Goal: Task Accomplishment & Management: Use online tool/utility

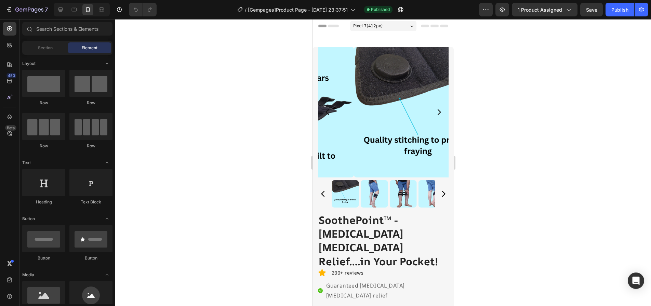
click at [494, 186] on div at bounding box center [383, 162] width 536 height 287
click at [237, 165] on div at bounding box center [383, 162] width 536 height 287
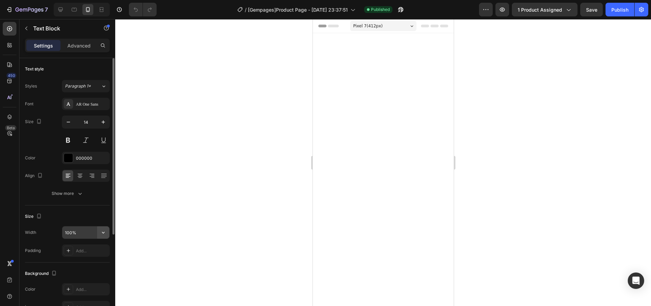
click at [104, 235] on icon "button" at bounding box center [103, 232] width 7 height 7
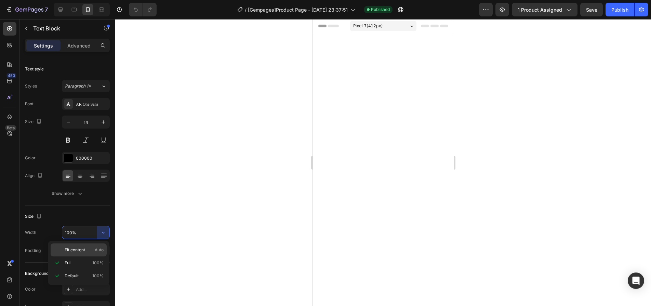
click at [96, 249] on span "Auto" at bounding box center [99, 250] width 9 height 6
type input "Auto"
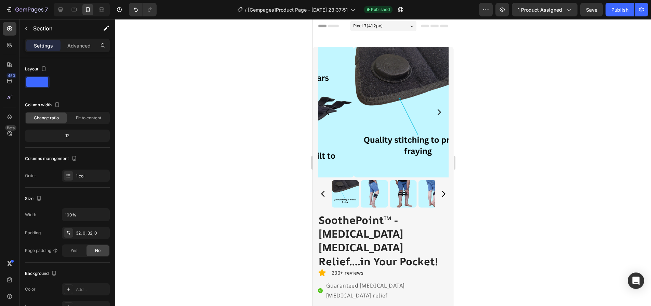
click at [105, 215] on icon "button" at bounding box center [103, 214] width 7 height 7
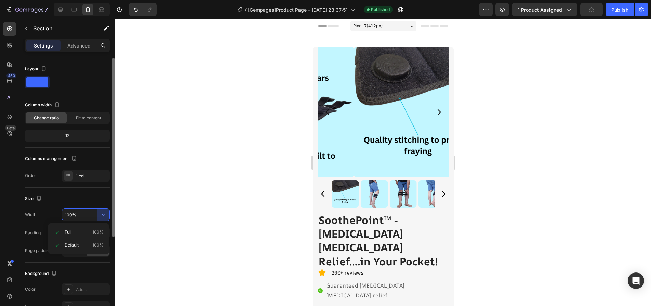
click at [87, 217] on input "100%" at bounding box center [85, 215] width 47 height 12
click at [79, 229] on div "32, 0, 32, 0" at bounding box center [86, 233] width 48 height 12
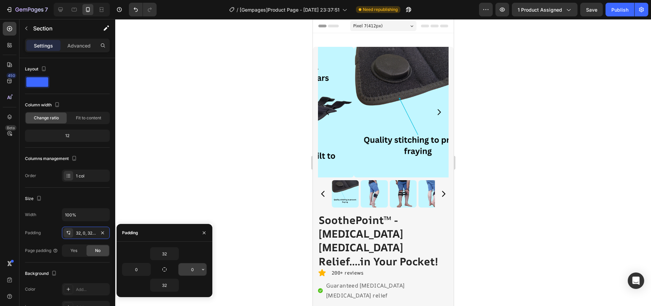
click at [192, 269] on input "0" at bounding box center [193, 269] width 28 height 12
click at [203, 269] on icon "button" at bounding box center [203, 269] width 5 height 5
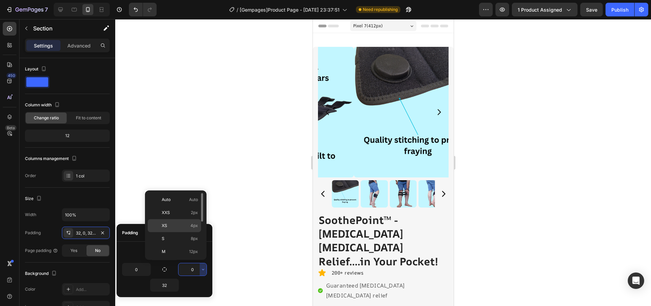
click at [196, 227] on span "4px" at bounding box center [195, 226] width 8 height 6
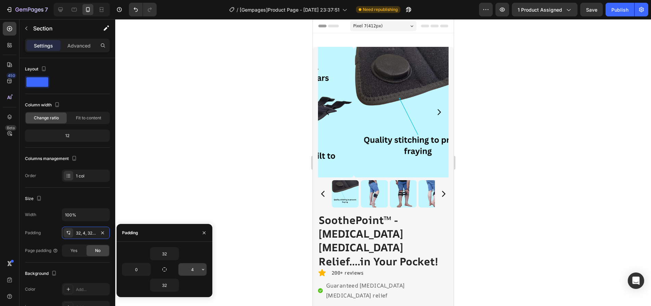
click at [197, 272] on input "4" at bounding box center [193, 269] width 28 height 12
click at [202, 272] on icon "button" at bounding box center [203, 269] width 5 height 5
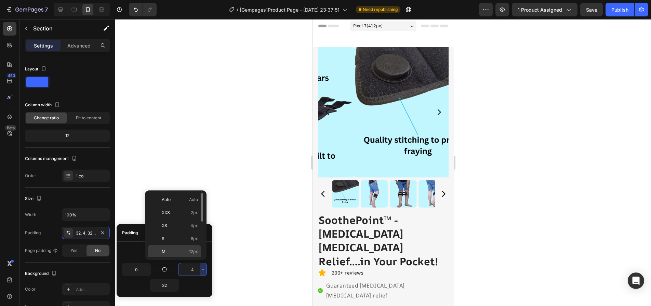
scroll to position [68, 0]
click at [192, 203] on div "L 16px" at bounding box center [174, 209] width 53 height 13
type input "16"
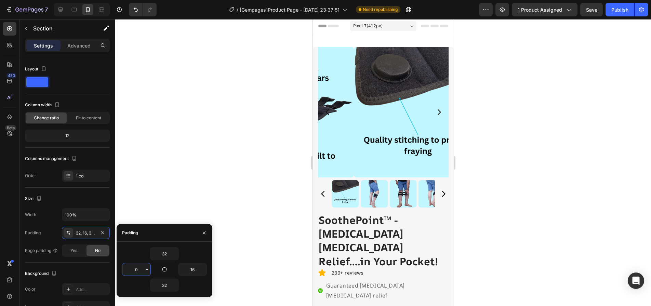
click at [139, 265] on input "0" at bounding box center [136, 269] width 28 height 12
click at [147, 268] on icon "button" at bounding box center [146, 269] width 5 height 5
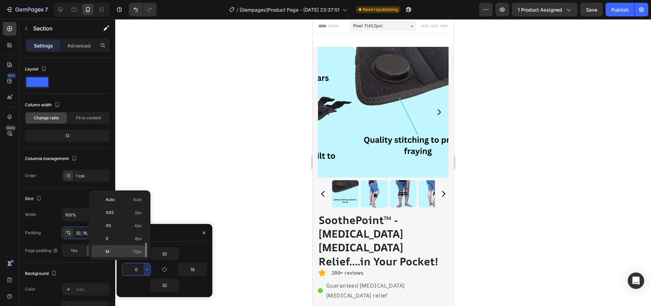
scroll to position [34, 0]
click at [134, 228] on span "16px" at bounding box center [137, 231] width 9 height 6
type input "16"
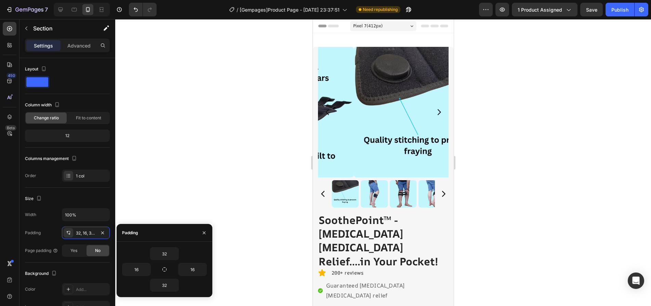
click at [185, 169] on div at bounding box center [383, 162] width 536 height 287
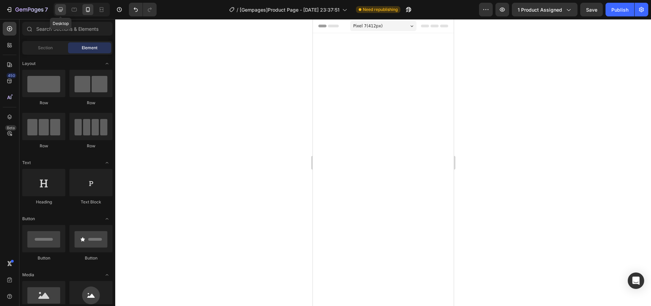
click at [59, 8] on icon at bounding box center [61, 10] width 4 height 4
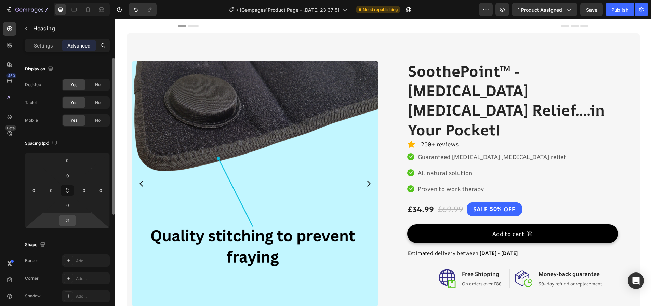
click at [65, 219] on input "21" at bounding box center [68, 221] width 14 height 10
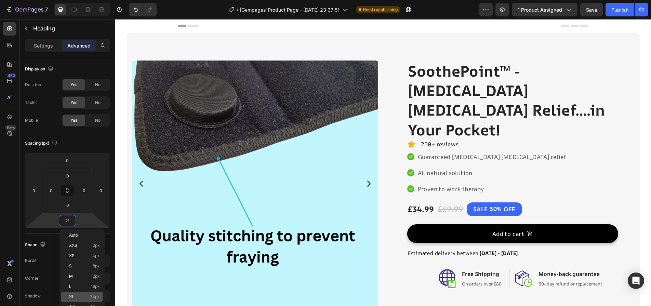
click at [90, 298] on p "XL 24px" at bounding box center [84, 297] width 31 height 5
type input "24"
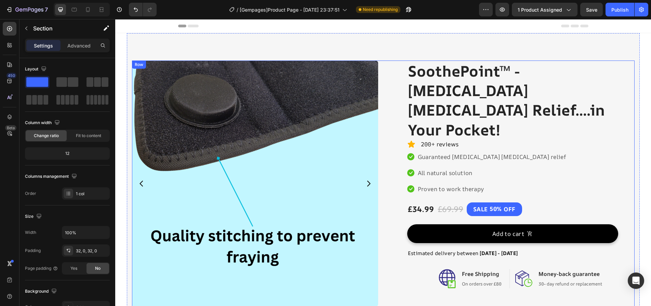
click at [497, 61] on div "Product Images Row SoothePoint™ - [MEDICAL_DATA] [MEDICAL_DATA] Relief....in Yo…" at bounding box center [383, 215] width 503 height 308
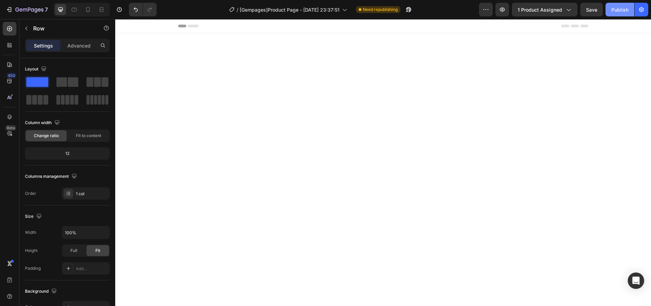
click at [626, 10] on div "Publish" at bounding box center [620, 9] width 17 height 7
